Goal: Task Accomplishment & Management: Use online tool/utility

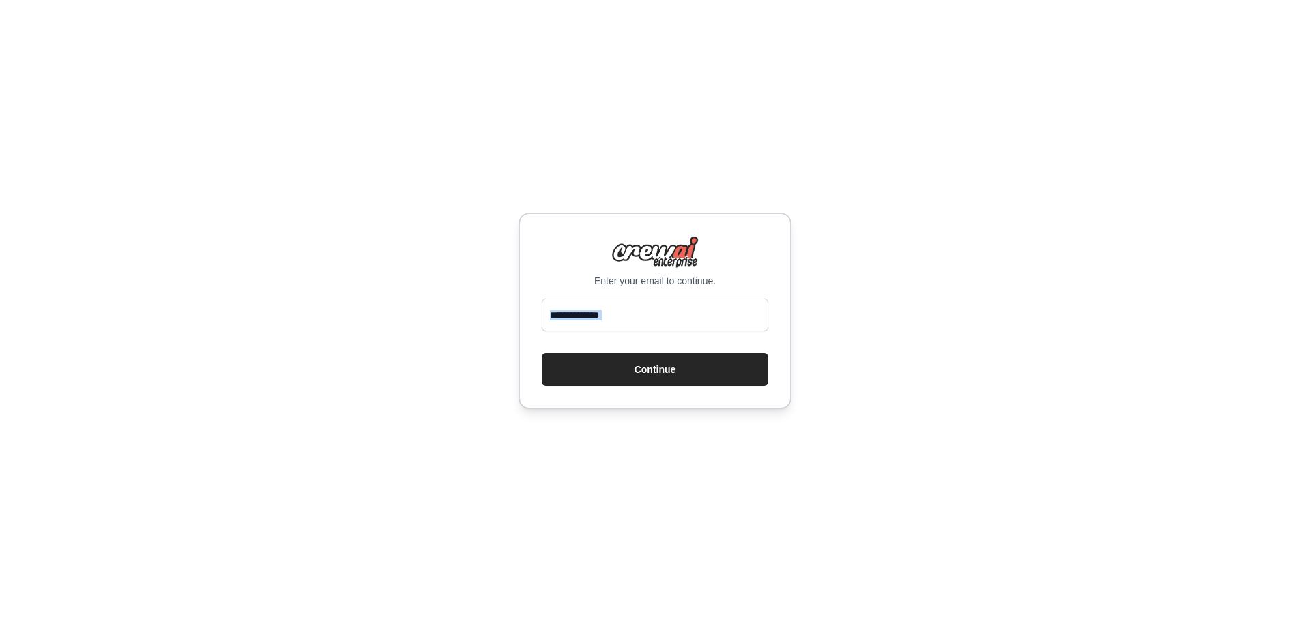
drag, startPoint x: 619, startPoint y: 338, endPoint x: 626, endPoint y: 325, distance: 14.3
click at [622, 331] on form "Continue" at bounding box center [655, 342] width 226 height 87
click at [628, 310] on input "email" at bounding box center [655, 315] width 226 height 33
click at [626, 301] on input "email" at bounding box center [655, 315] width 226 height 33
type input "**********"
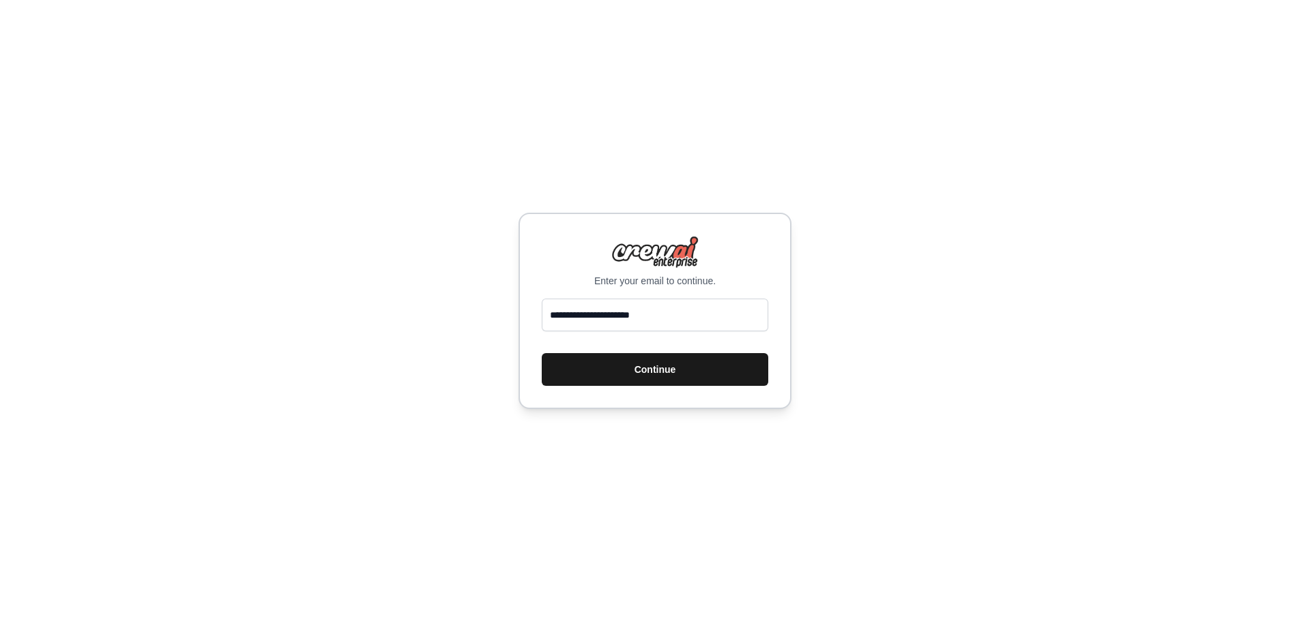
click at [654, 371] on button "Continue" at bounding box center [655, 369] width 226 height 33
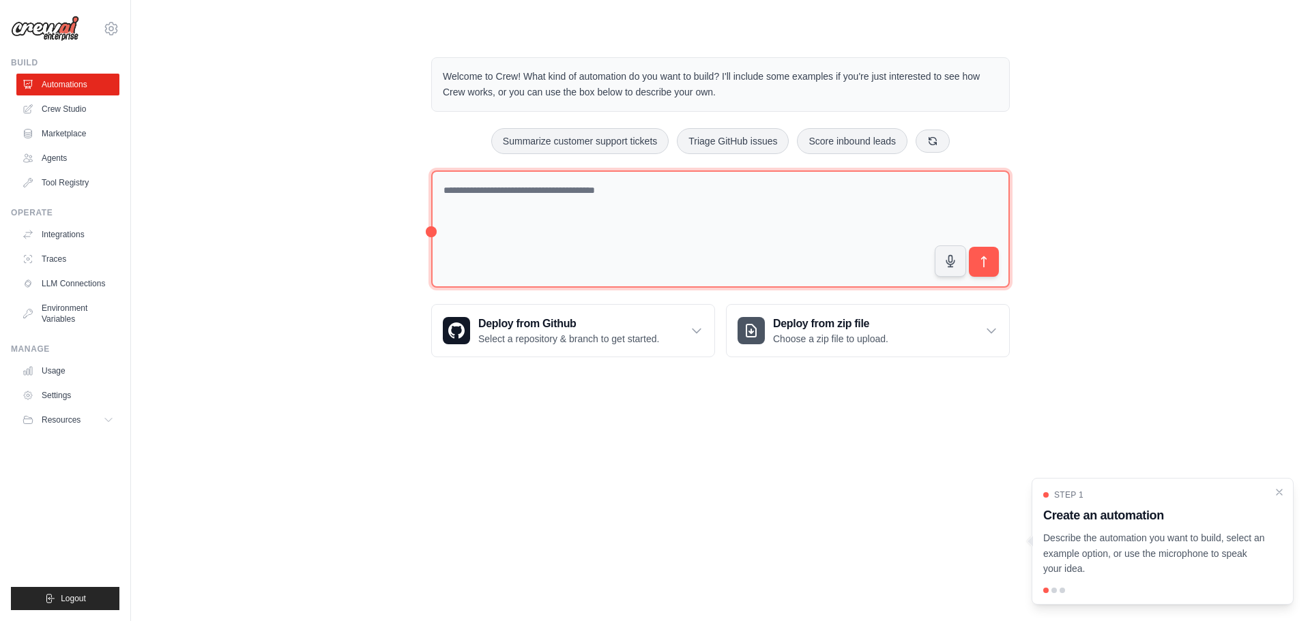
click at [563, 219] on textarea at bounding box center [720, 230] width 579 height 118
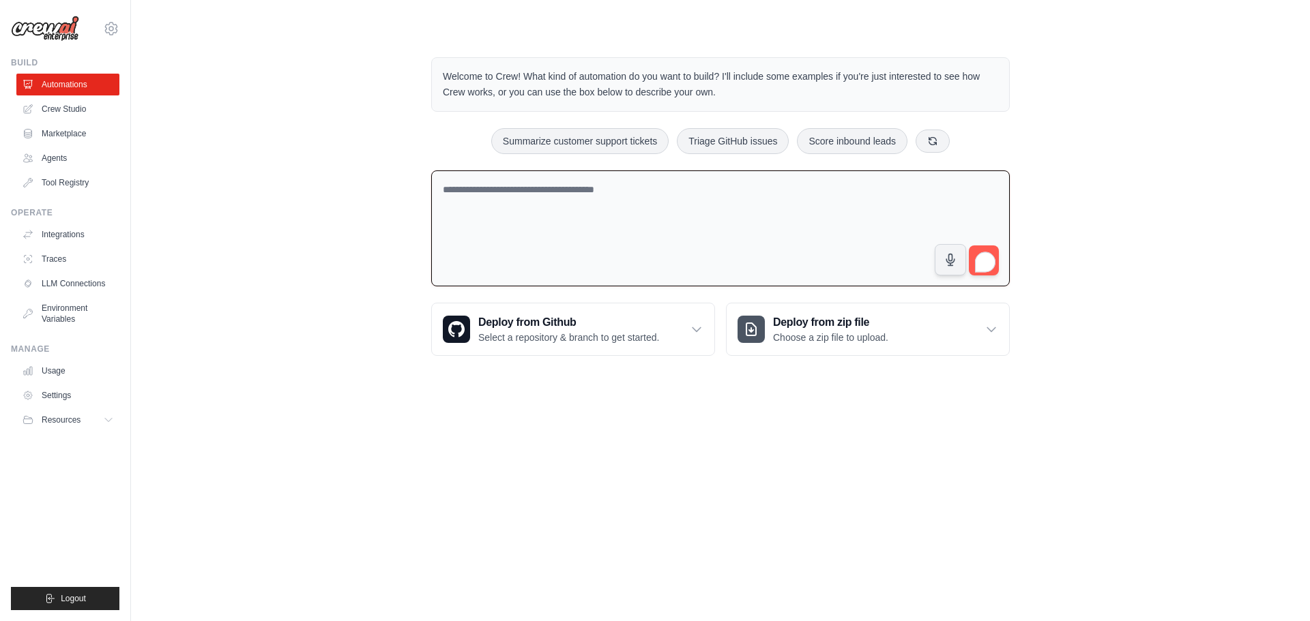
paste textarea "**********"
type textarea "**********"
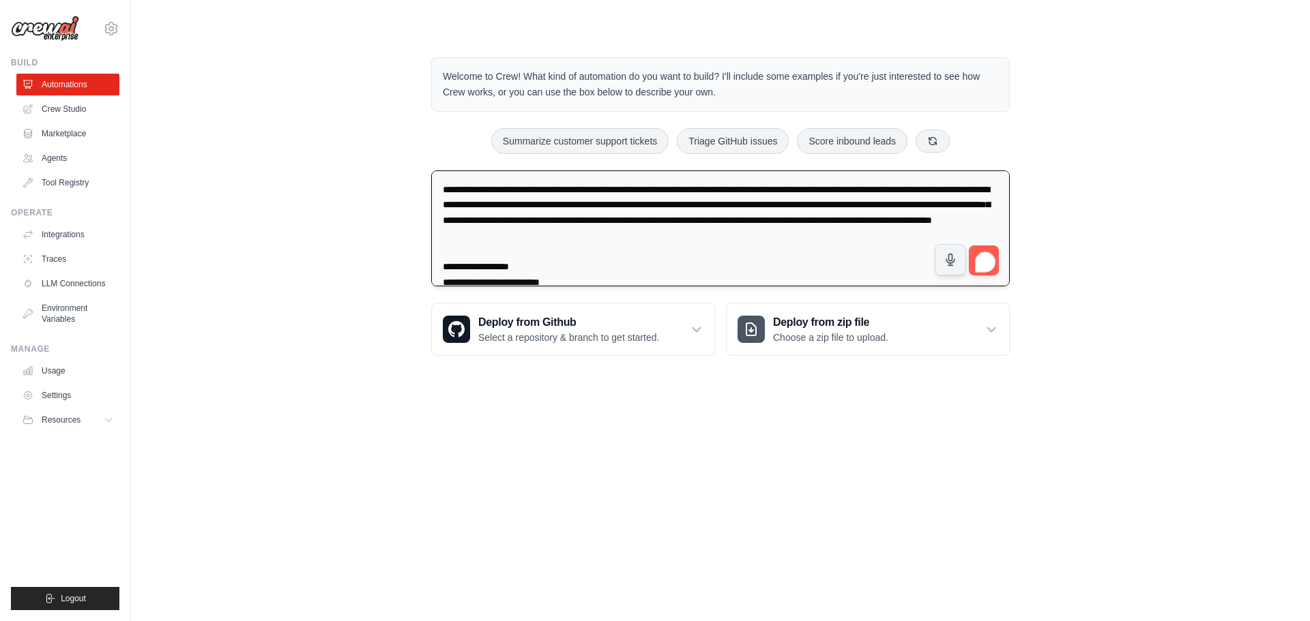
scroll to position [406, 0]
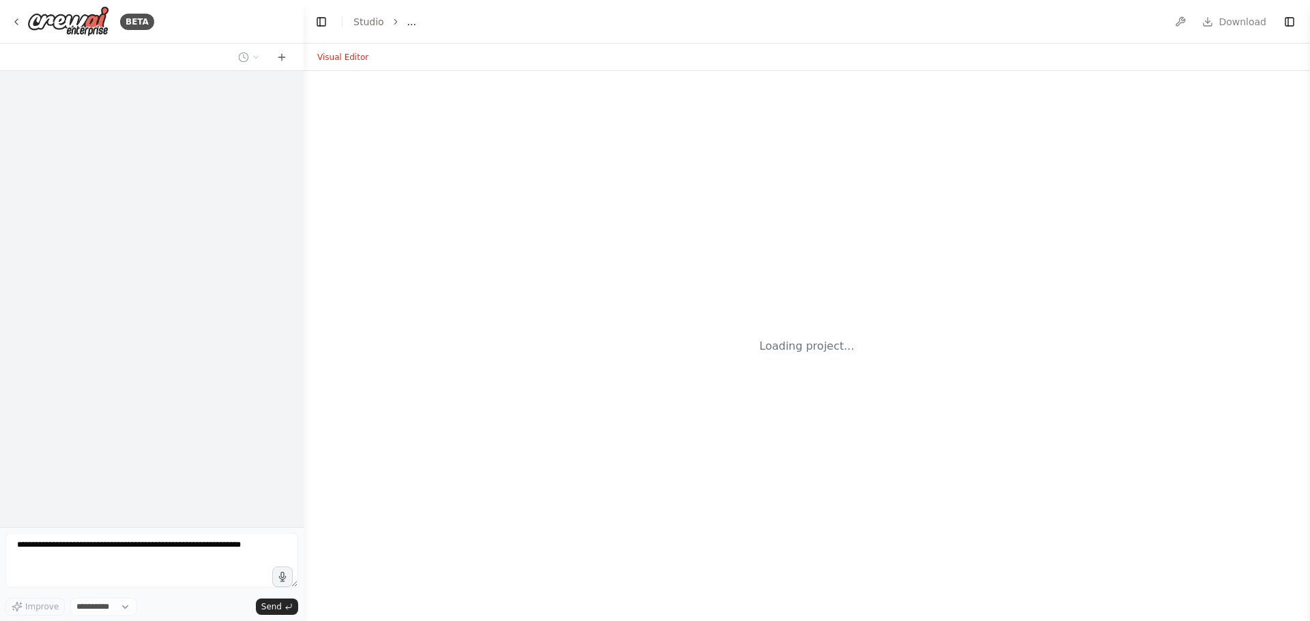
scroll to position [2511, 0]
select select "****"
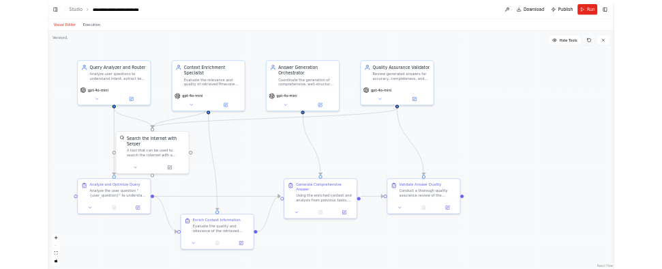
scroll to position [1328, 0]
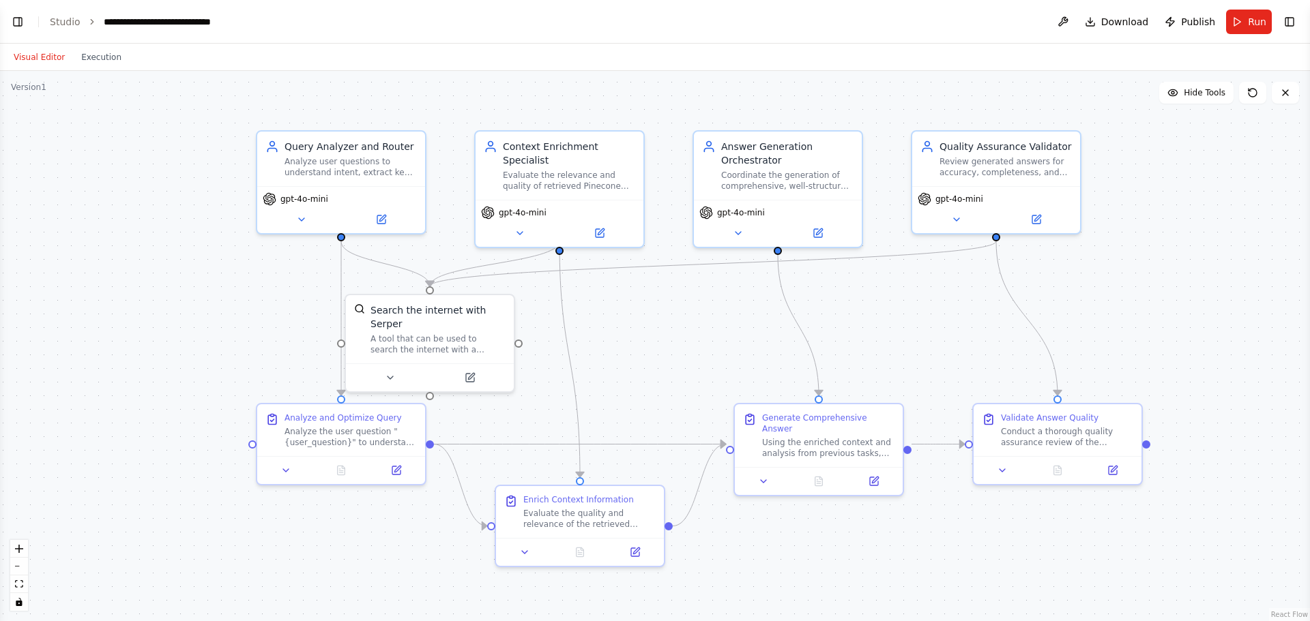
drag, startPoint x: 46, startPoint y: 108, endPoint x: 233, endPoint y: 100, distance: 187.8
click at [233, 100] on div ".deletable-edge-delete-btn { width: 20px; height: 20px; border: 0px solid #ffff…" at bounding box center [655, 346] width 1310 height 551
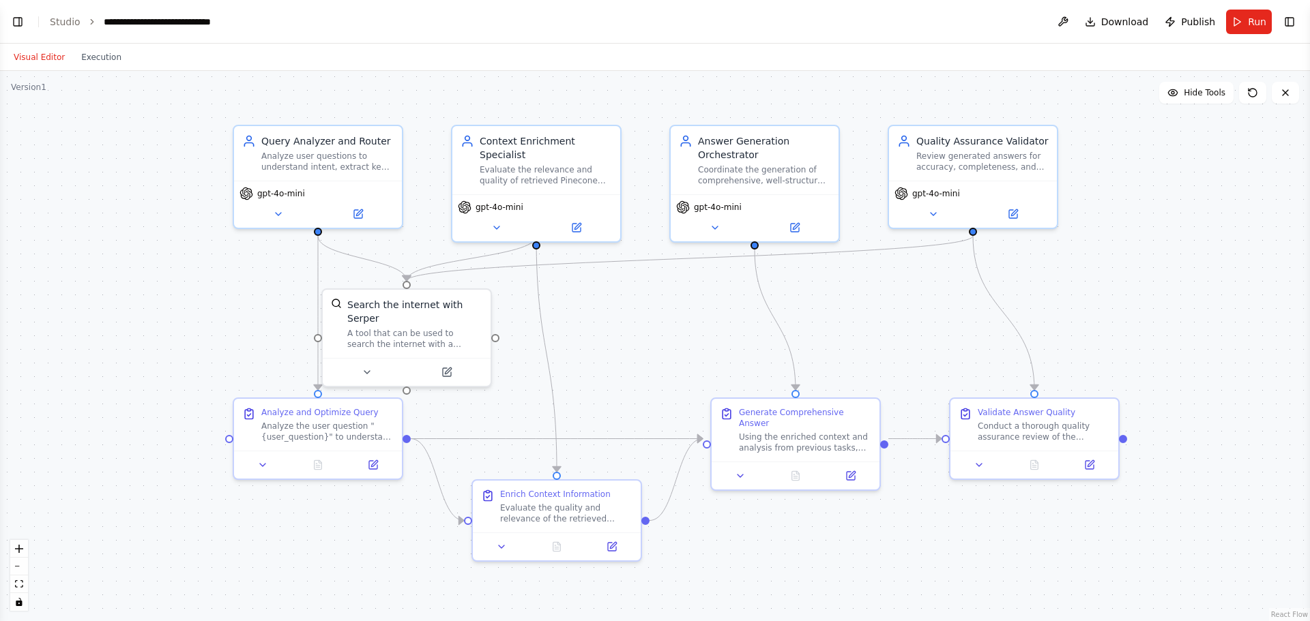
drag, startPoint x: 262, startPoint y: 276, endPoint x: 234, endPoint y: 272, distance: 28.3
click at [234, 272] on div ".deletable-edge-delete-btn { width: 20px; height: 20px; border: 0px solid #ffff…" at bounding box center [655, 346] width 1310 height 551
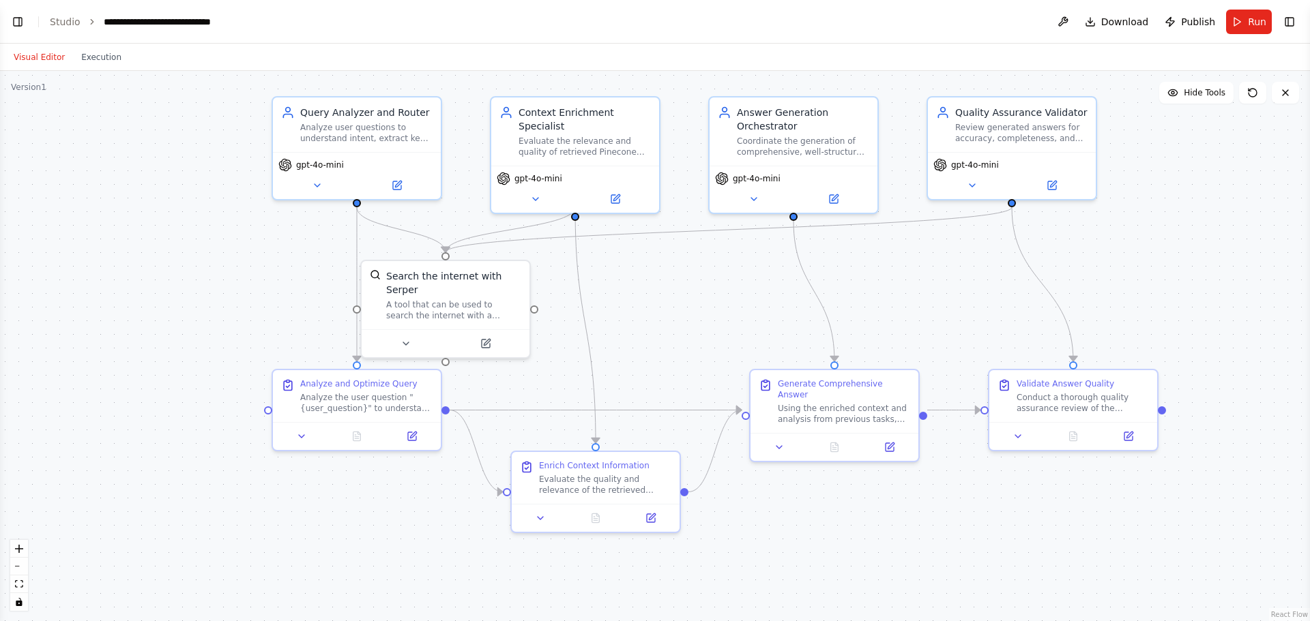
drag, startPoint x: 632, startPoint y: 345, endPoint x: 575, endPoint y: 329, distance: 59.4
click at [673, 312] on div ".deletable-edge-delete-btn { width: 20px; height: 20px; border: 0px solid #ffff…" at bounding box center [655, 346] width 1310 height 551
click at [44, 58] on button "Visual Editor" at bounding box center [39, 57] width 68 height 16
click at [19, 25] on button "Toggle Left Sidebar" at bounding box center [17, 21] width 19 height 19
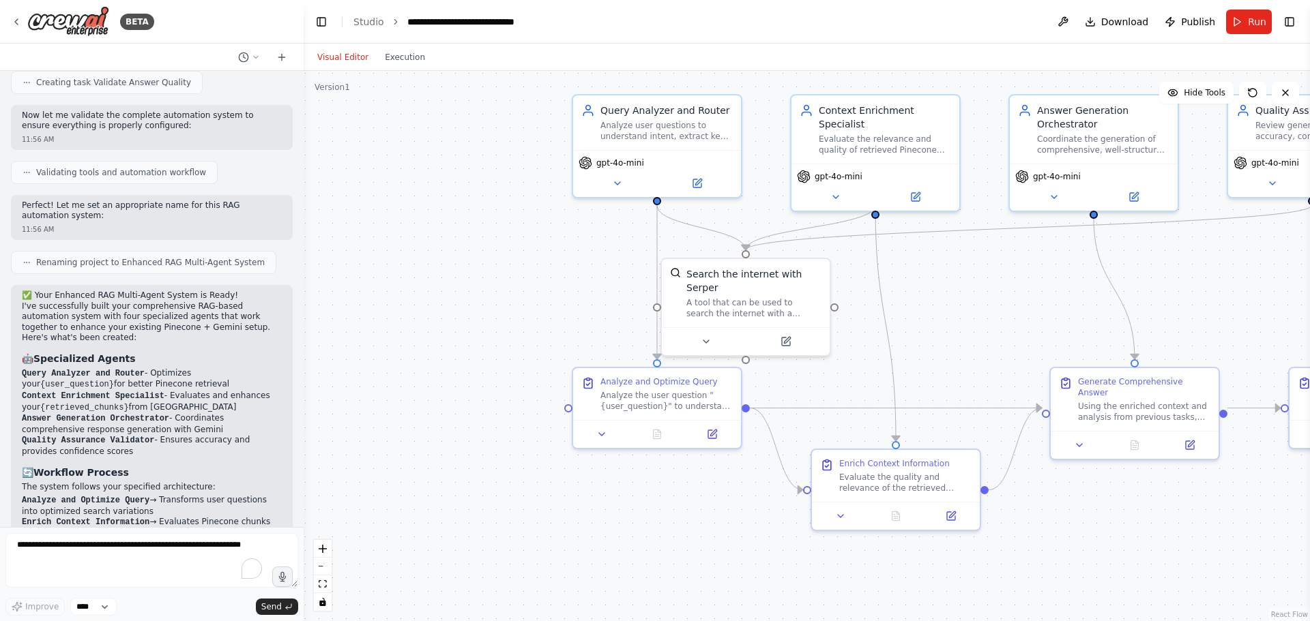
scroll to position [1191, 0]
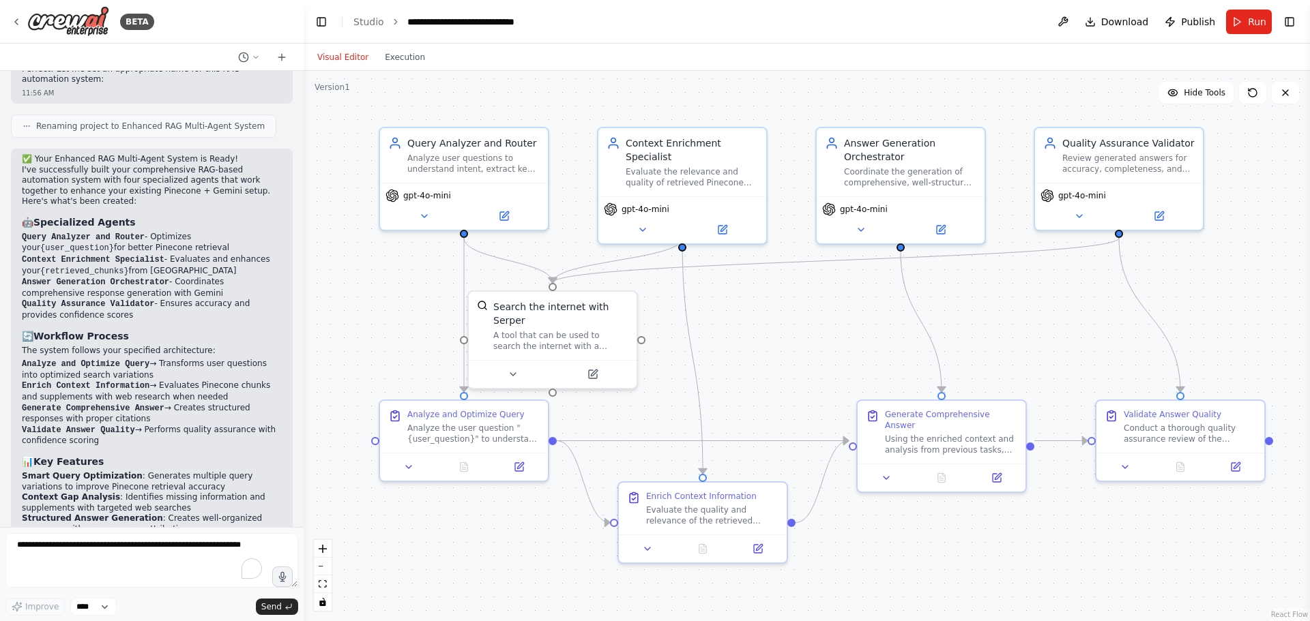
drag, startPoint x: 1035, startPoint y: 349, endPoint x: 842, endPoint y: 382, distance: 195.8
click at [842, 382] on div ".deletable-edge-delete-btn { width: 20px; height: 20px; border: 0px solid #ffff…" at bounding box center [807, 346] width 1006 height 551
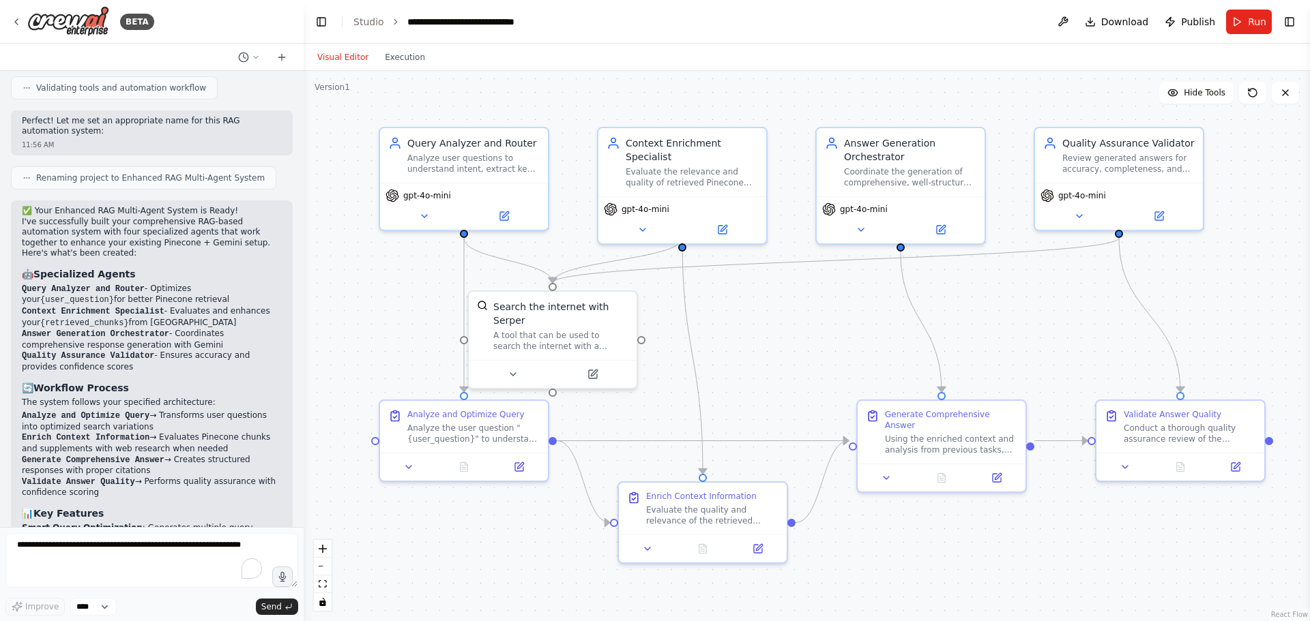
scroll to position [1328, 0]
